Goal: Check status: Check status

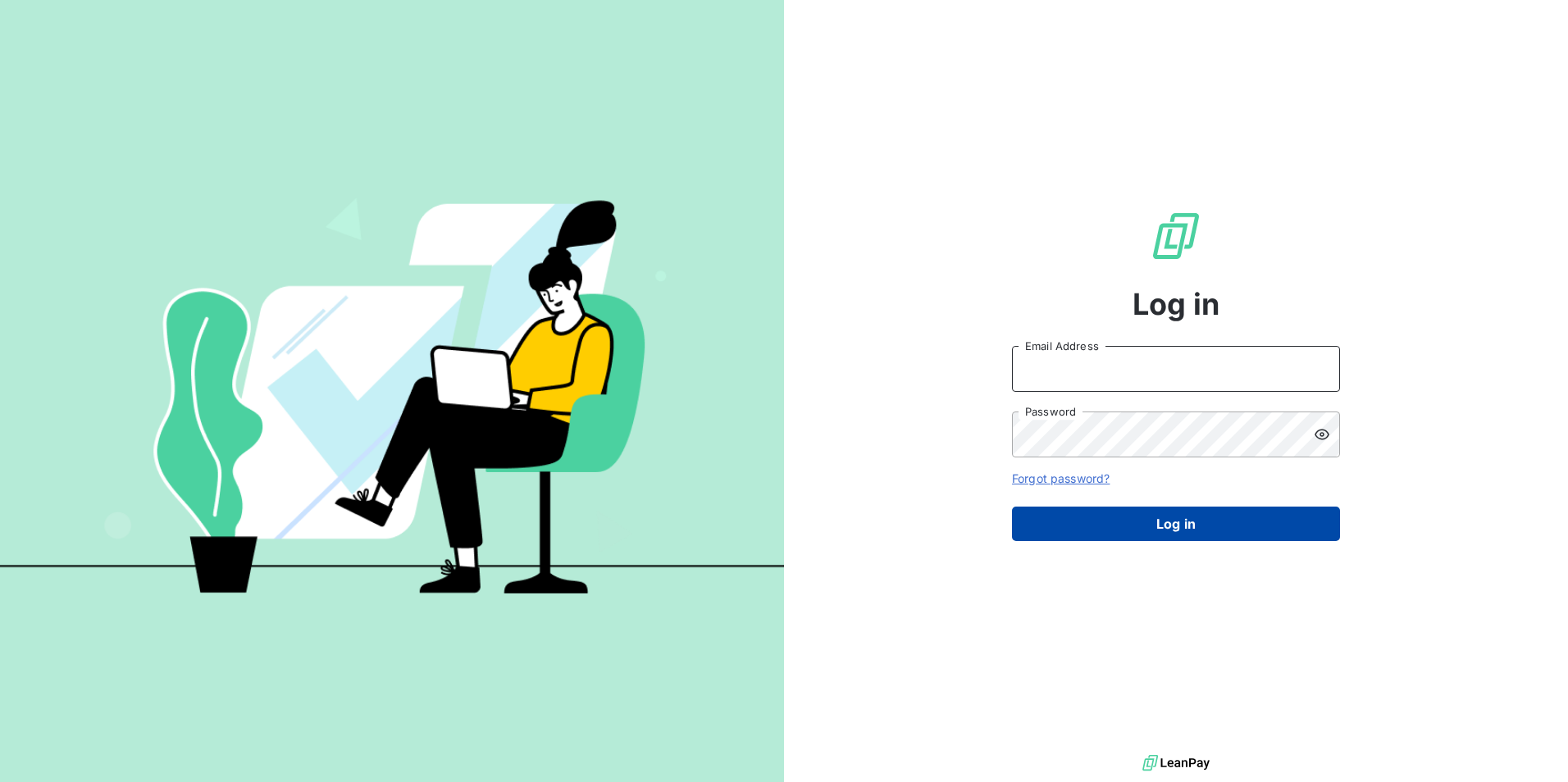
type input "[EMAIL_ADDRESS][DOMAIN_NAME]"
click at [1135, 517] on button "Log in" at bounding box center [1176, 524] width 328 height 35
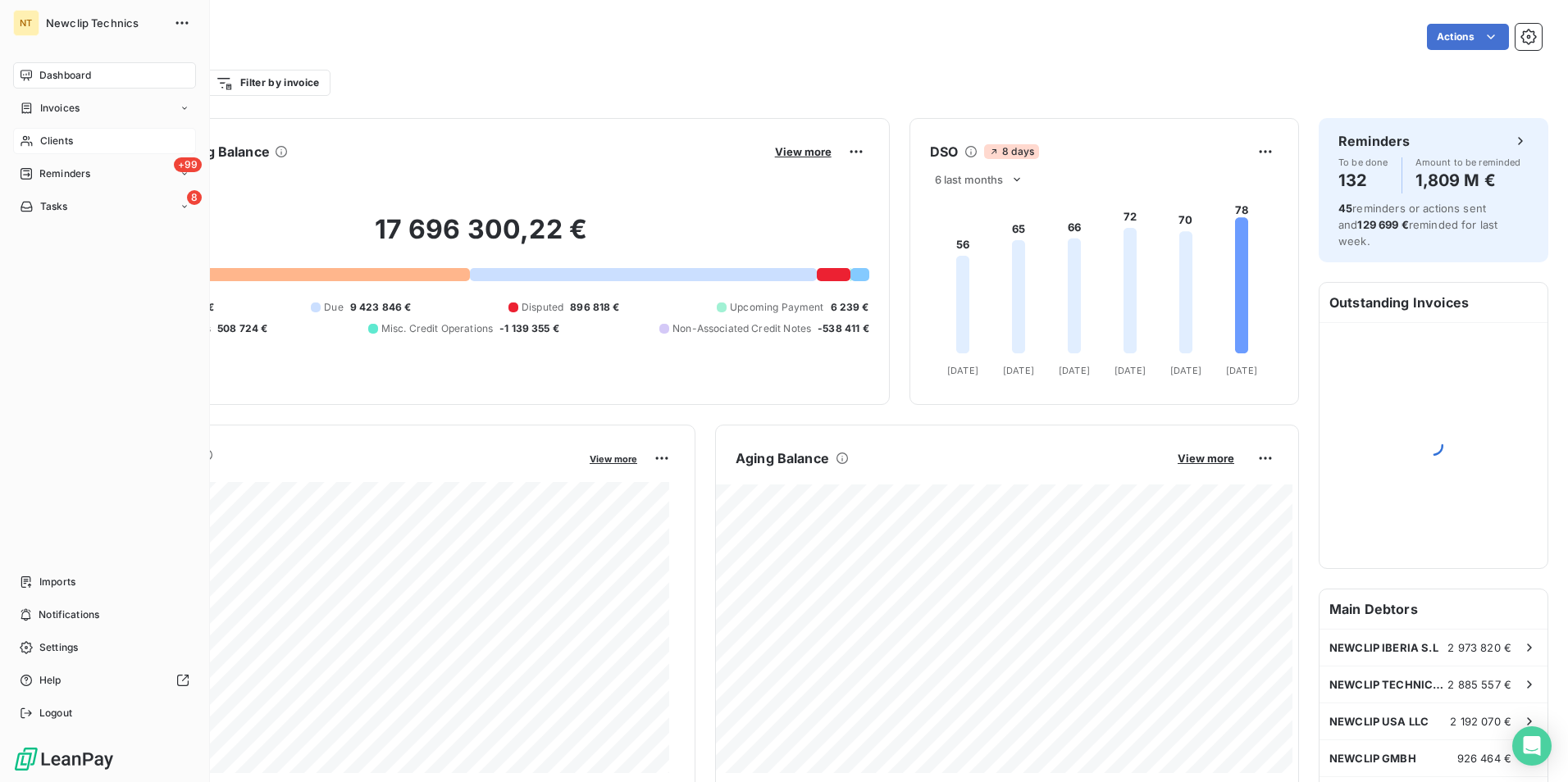
click at [47, 141] on span "Clients" at bounding box center [57, 141] width 33 height 15
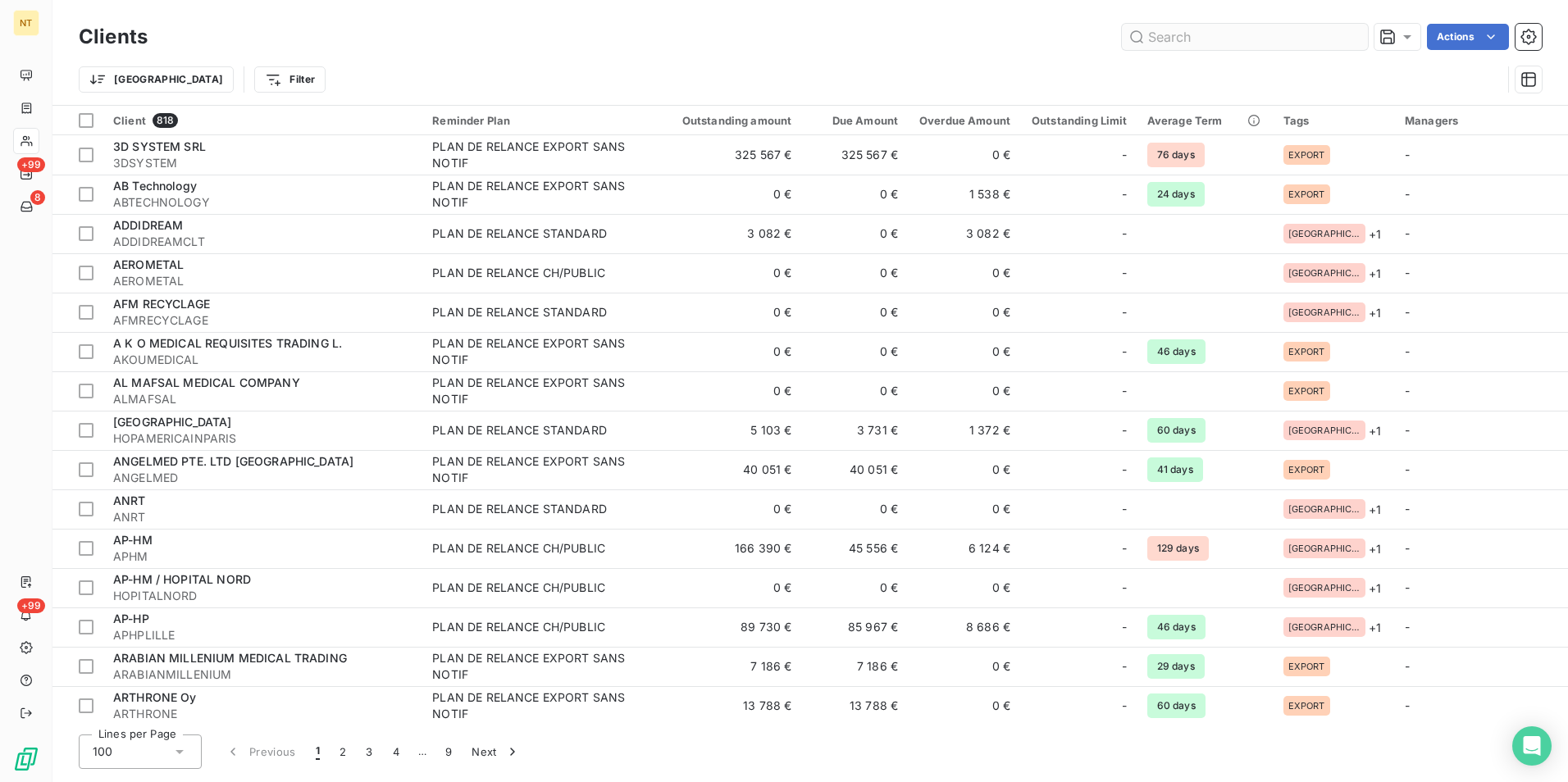
click at [1186, 44] on input "text" at bounding box center [1245, 36] width 246 height 26
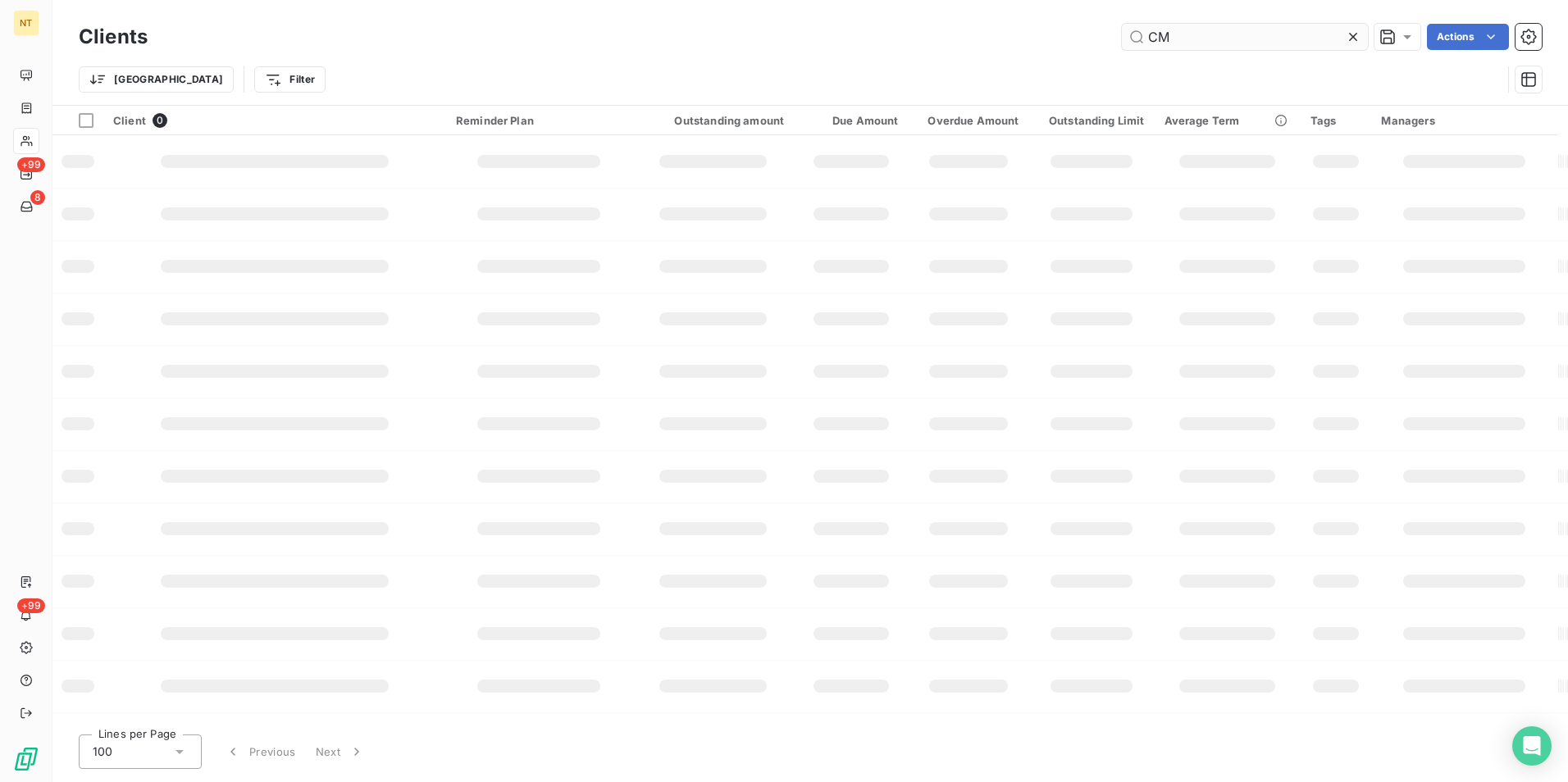
type input "C"
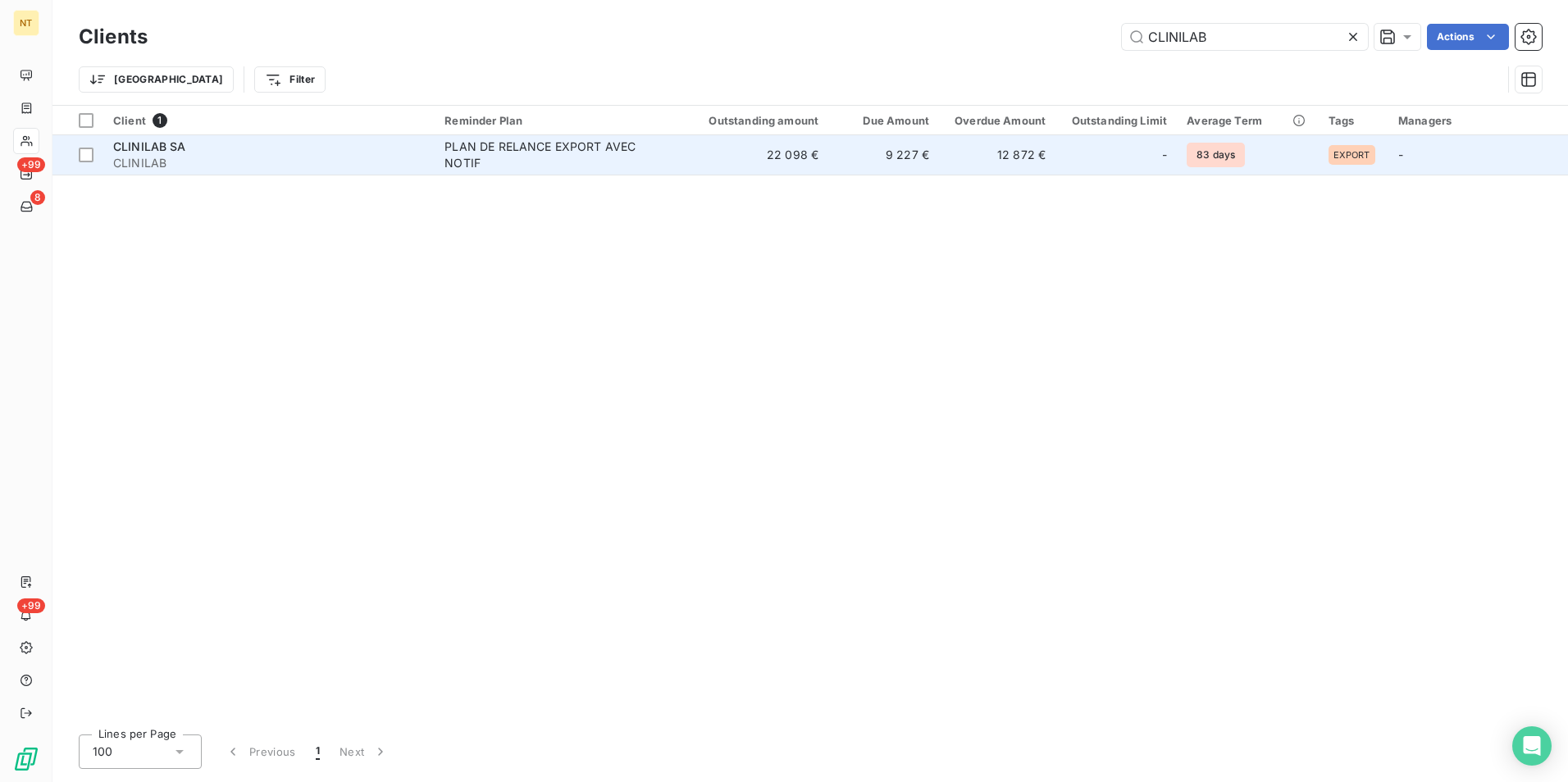
type input "CLINILAB"
click at [977, 150] on td "12 872 €" at bounding box center [998, 154] width 117 height 39
